Goal: Information Seeking & Learning: Learn about a topic

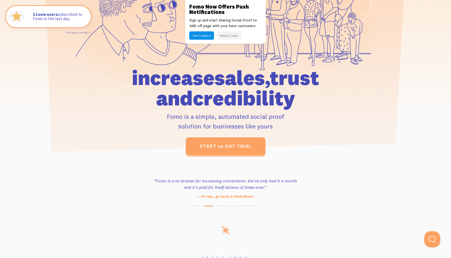
click at [221, 37] on button "Maybe Later" at bounding box center [229, 35] width 25 height 8
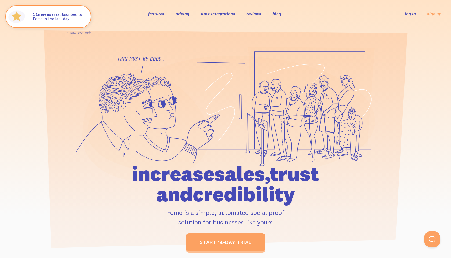
click at [180, 12] on link "pricing" at bounding box center [183, 13] width 14 height 5
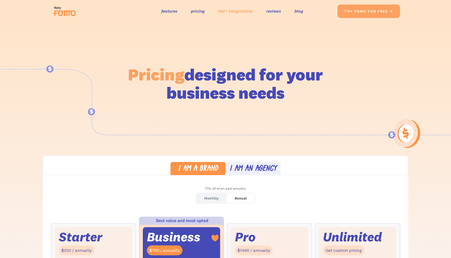
click at [221, 10] on link "100+ integrations" at bounding box center [235, 11] width 35 height 8
click at [271, 14] on link "reviews" at bounding box center [273, 11] width 15 height 8
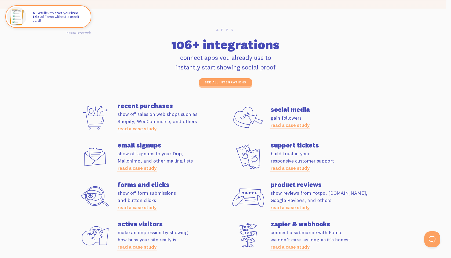
scroll to position [1435, 0]
drag, startPoint x: 119, startPoint y: 104, endPoint x: 171, endPoint y: 131, distance: 58.5
click at [171, 131] on div "recent purchases show off sales on web shops such as Shopify, WooCommerce, and …" at bounding box center [172, 117] width 108 height 30
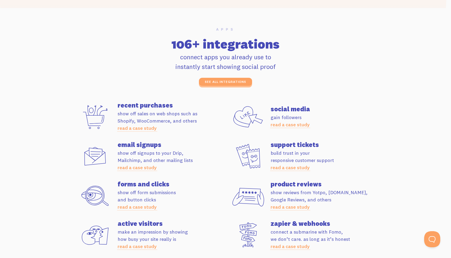
click at [171, 131] on p "show off sales on web shops such as Shopify, WooCommerce, and others read a cas…" at bounding box center [172, 121] width 108 height 22
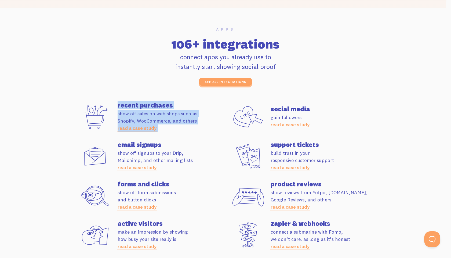
drag, startPoint x: 171, startPoint y: 131, endPoint x: 118, endPoint y: 100, distance: 60.8
click at [118, 100] on div "Apps 106+ integrations connect apps you already use to instantly start showing …" at bounding box center [225, 143] width 306 height 233
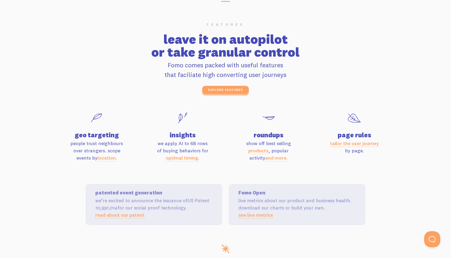
scroll to position [1719, 0]
